Goal: Find specific page/section: Find specific page/section

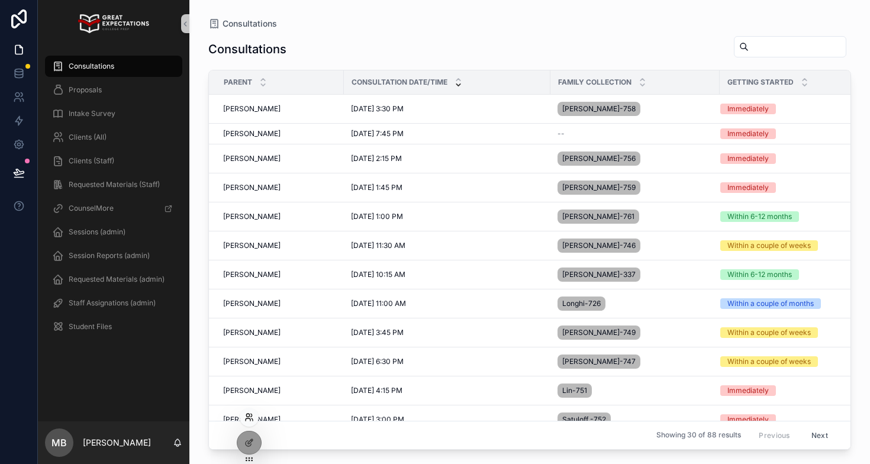
click at [250, 418] on icon at bounding box center [248, 417] width 9 height 9
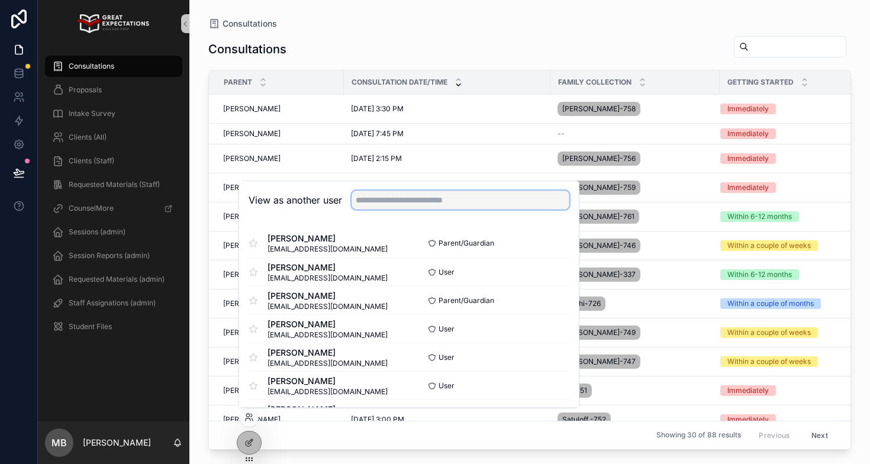
click at [407, 202] on input "text" at bounding box center [461, 200] width 218 height 19
type input "*********"
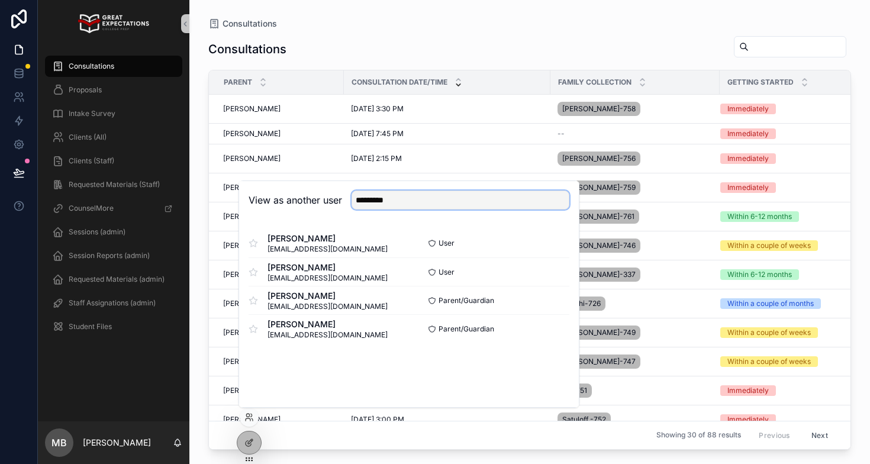
click at [418, 205] on input "*********" at bounding box center [461, 200] width 218 height 19
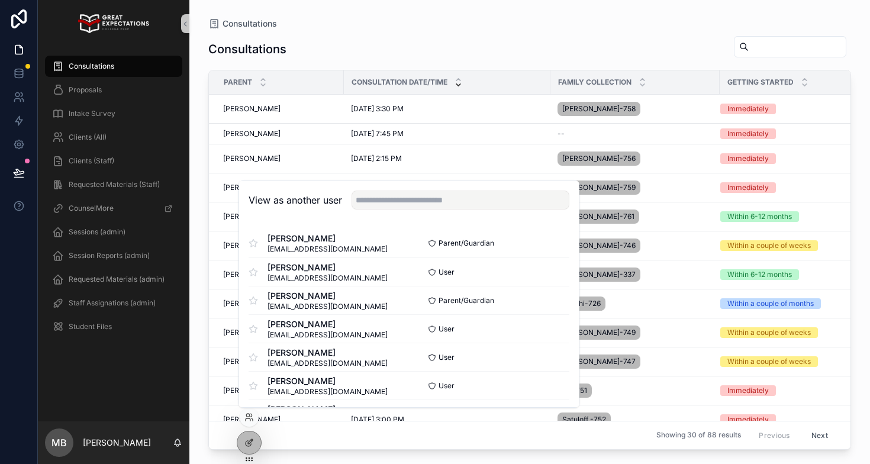
click at [381, 43] on div "Consultations" at bounding box center [529, 49] width 643 height 27
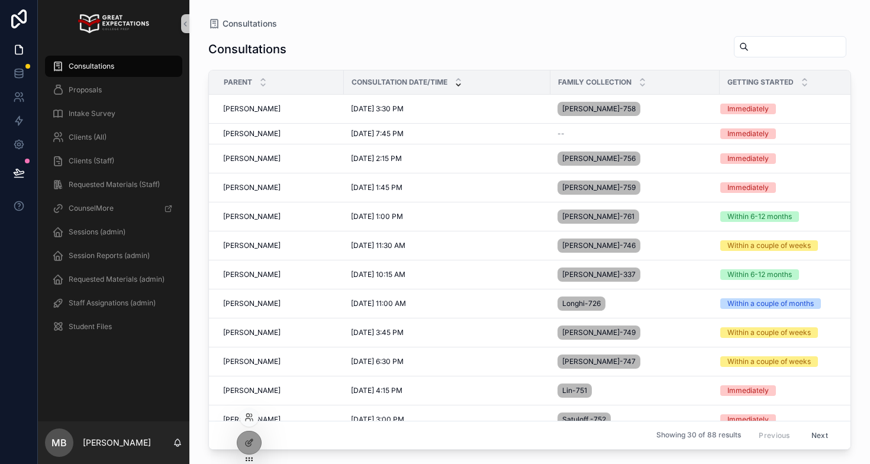
click at [243, 418] on div at bounding box center [249, 417] width 19 height 19
click at [249, 417] on icon at bounding box center [247, 415] width 3 height 3
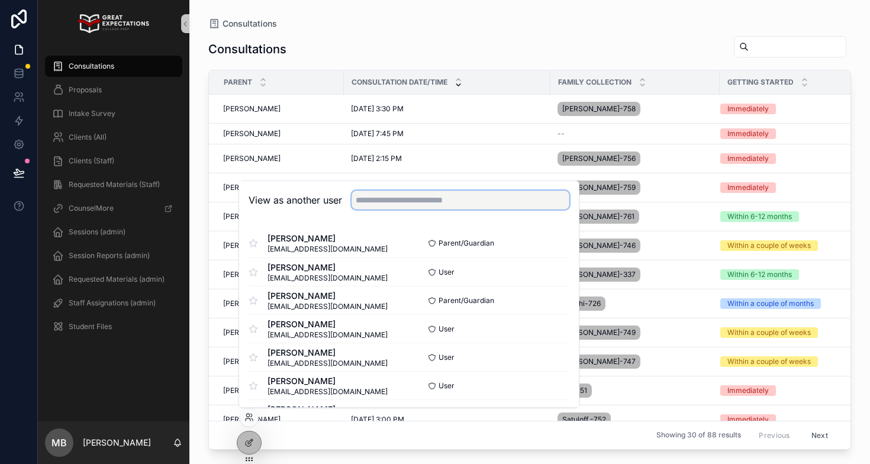
click at [382, 196] on input "text" at bounding box center [461, 200] width 218 height 19
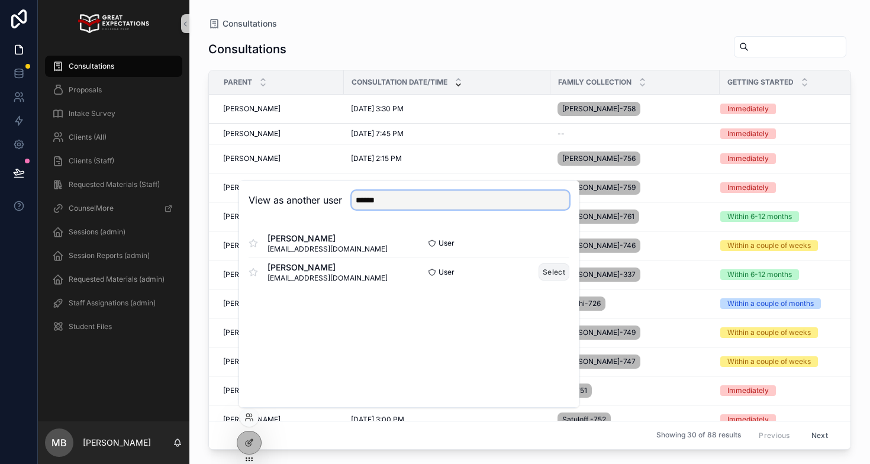
type input "******"
click at [552, 276] on button "Select" at bounding box center [554, 271] width 31 height 17
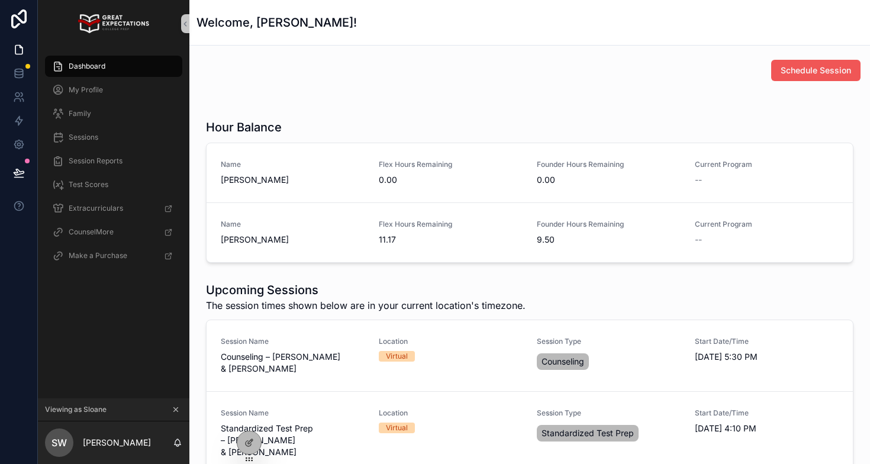
click at [794, 79] on button "Schedule Session" at bounding box center [815, 70] width 89 height 21
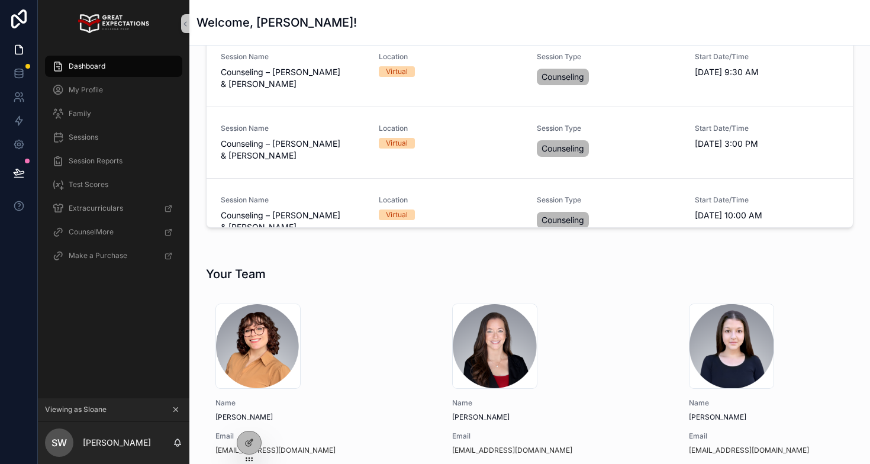
scroll to position [580, 0]
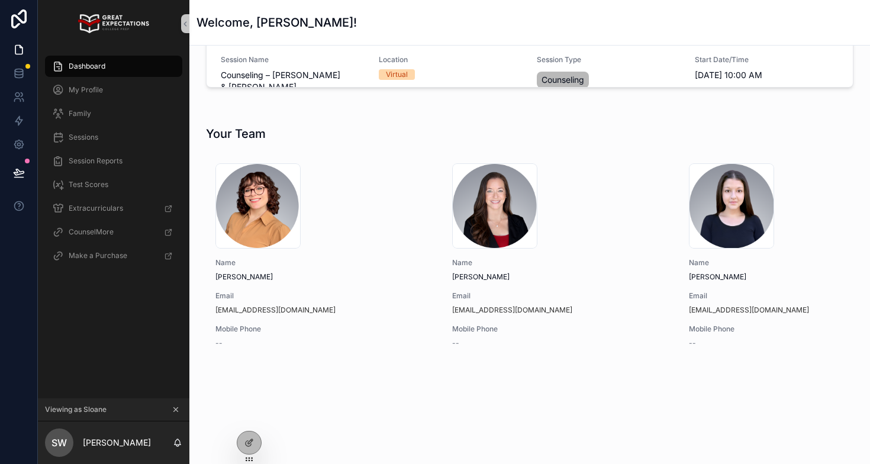
click at [175, 410] on icon "scrollable content" at bounding box center [176, 409] width 8 height 8
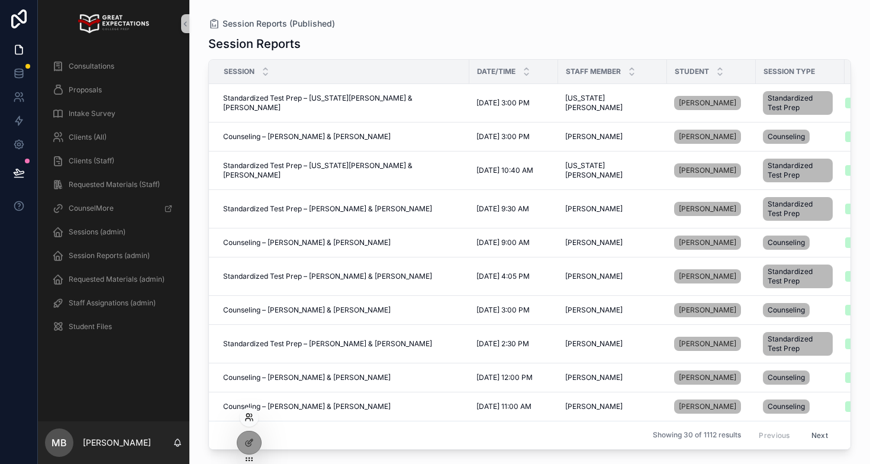
click at [249, 418] on icon at bounding box center [248, 419] width 5 height 2
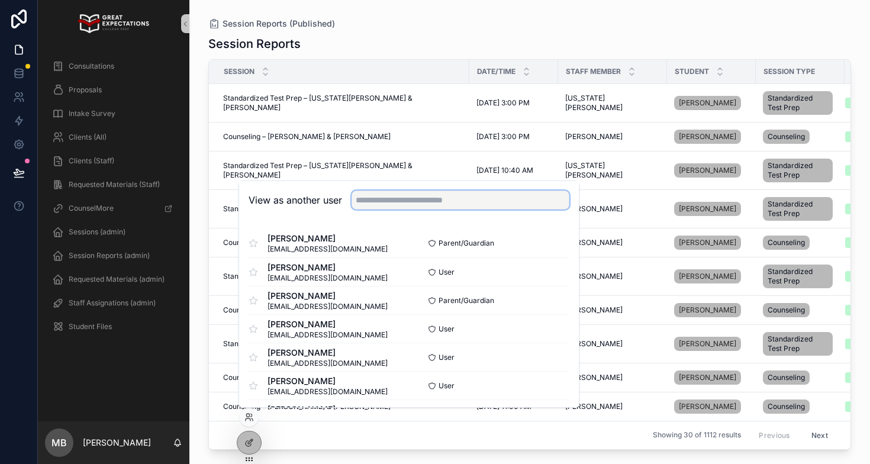
click at [402, 196] on input "text" at bounding box center [461, 200] width 218 height 19
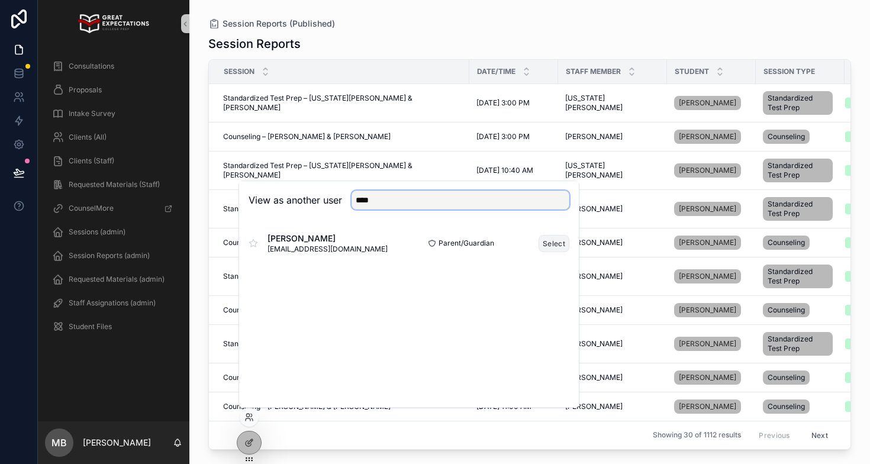
type input "****"
drag, startPoint x: 552, startPoint y: 243, endPoint x: 417, endPoint y: 226, distance: 136.0
click at [0, 0] on button "Select" at bounding box center [0, 0] width 0 height 0
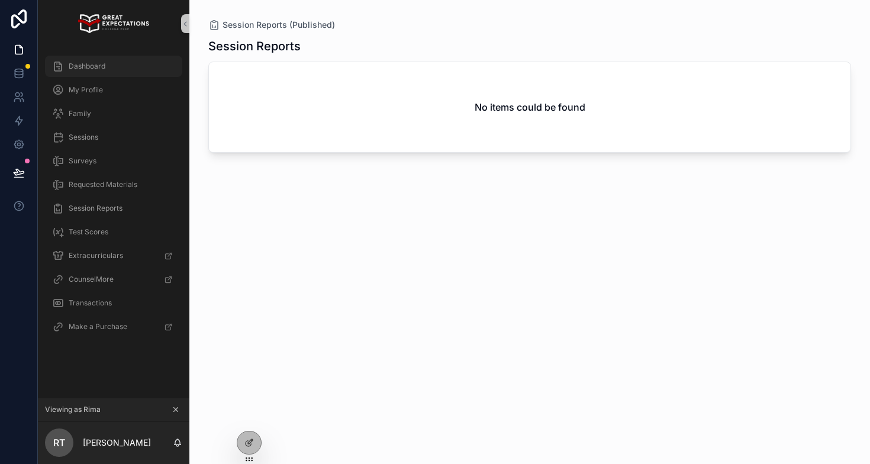
click at [95, 70] on span "Dashboard" at bounding box center [87, 66] width 37 height 9
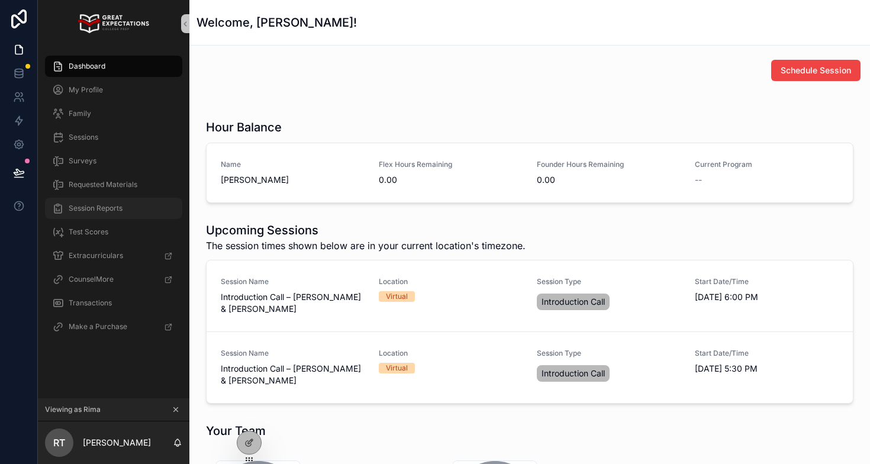
click at [94, 217] on div "Session Reports" at bounding box center [113, 208] width 123 height 19
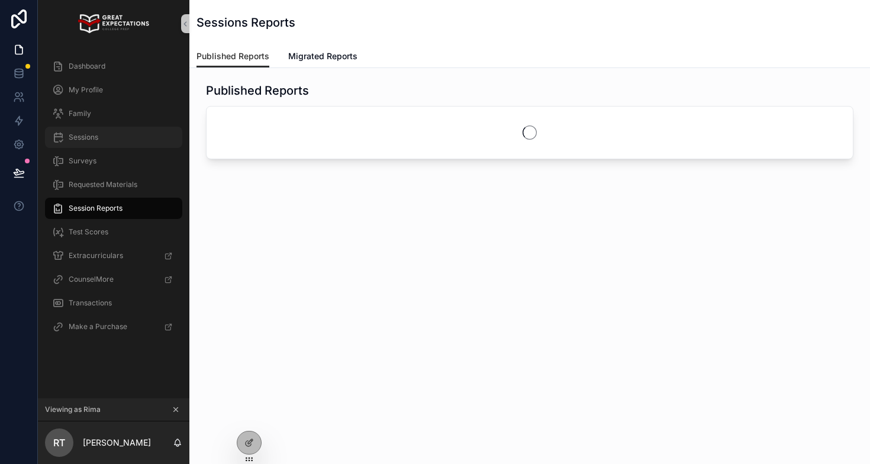
click at [84, 141] on span "Sessions" at bounding box center [84, 137] width 30 height 9
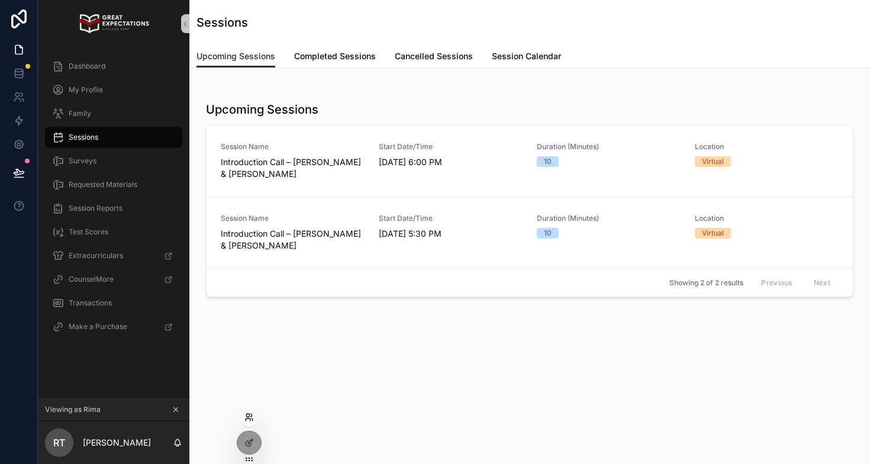
click at [248, 418] on icon at bounding box center [248, 419] width 5 height 2
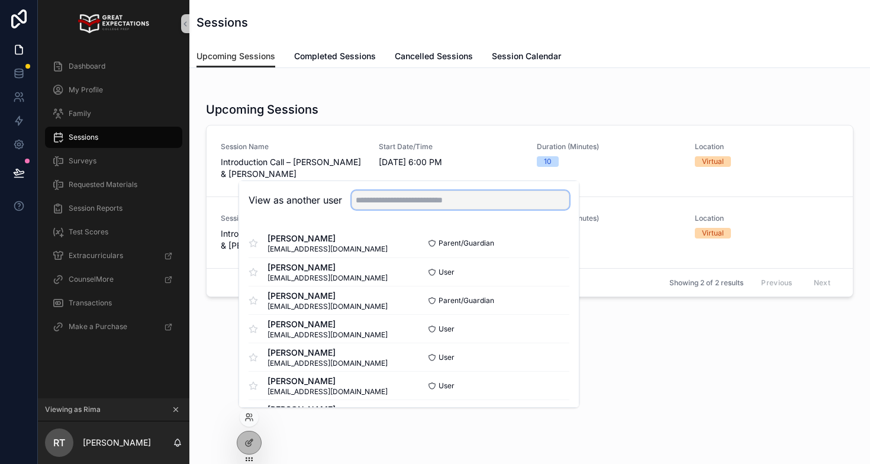
click at [383, 191] on input "text" at bounding box center [461, 200] width 218 height 19
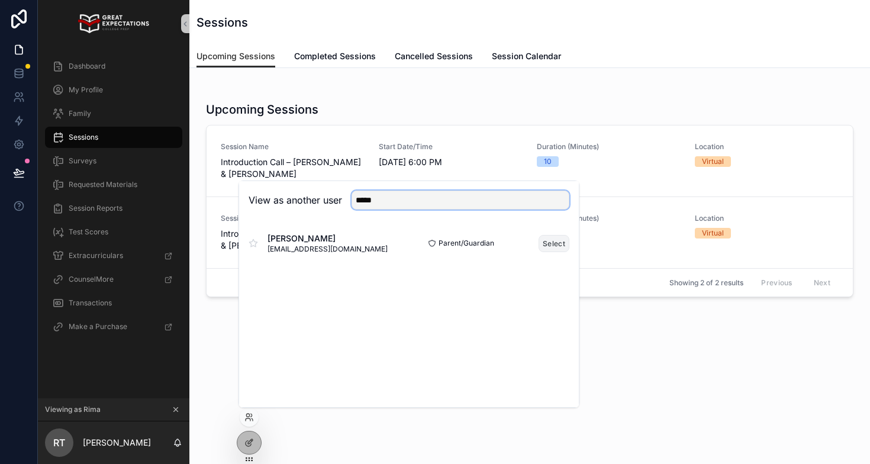
type input "*****"
click at [552, 241] on button "Select" at bounding box center [554, 243] width 31 height 17
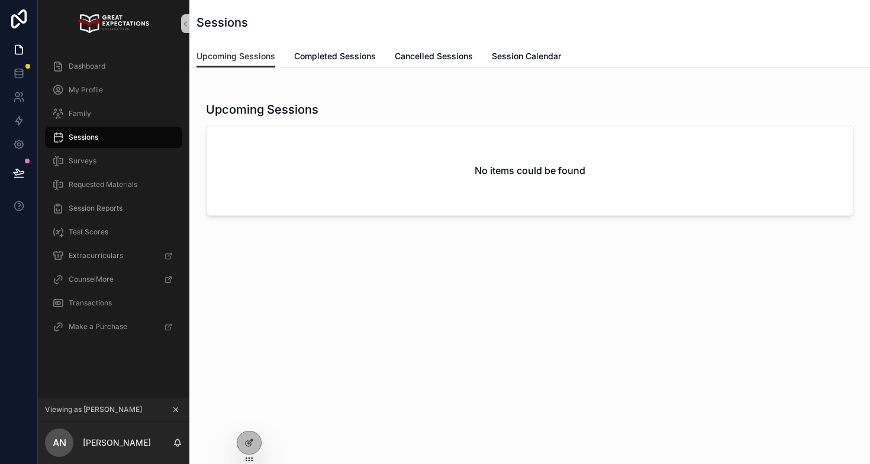
click at [104, 137] on div "Sessions" at bounding box center [113, 137] width 123 height 19
click at [319, 49] on link "Completed Sessions" at bounding box center [335, 58] width 82 height 24
